Goal: Information Seeking & Learning: Learn about a topic

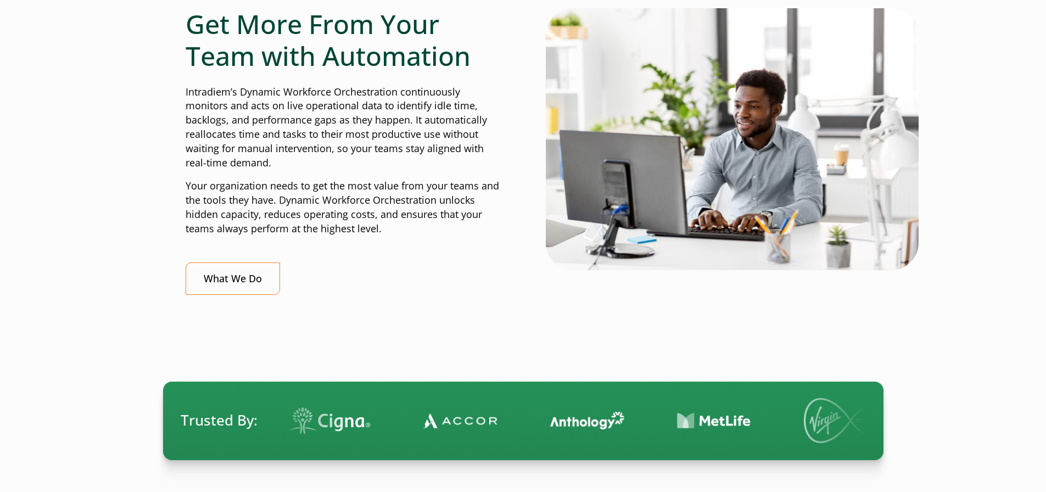
scroll to position [220, 0]
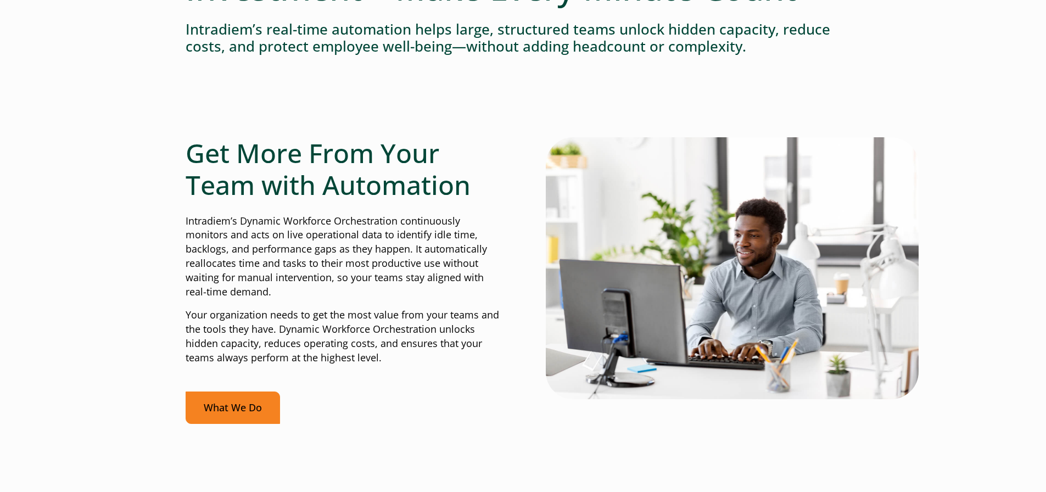
click at [248, 403] on link "What We Do" at bounding box center [233, 408] width 94 height 32
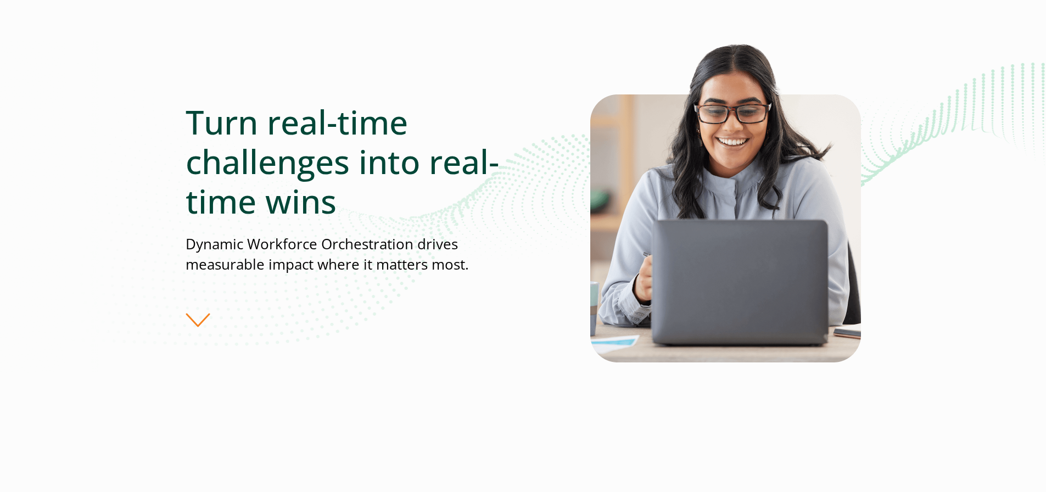
scroll to position [110, 0]
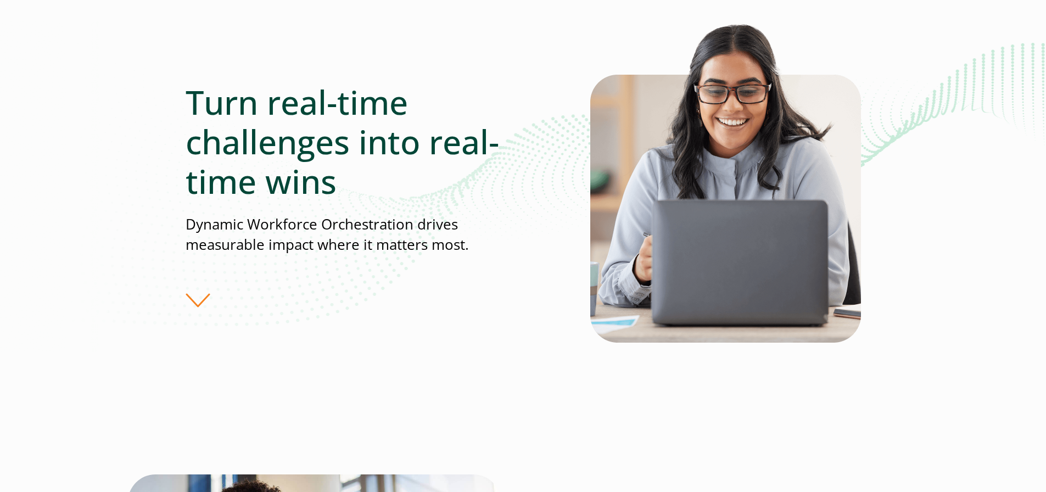
click at [197, 301] on div "Turn real-time challenges into real-time wins Dynamic Workforce Orchestration d…" at bounding box center [388, 195] width 405 height 226
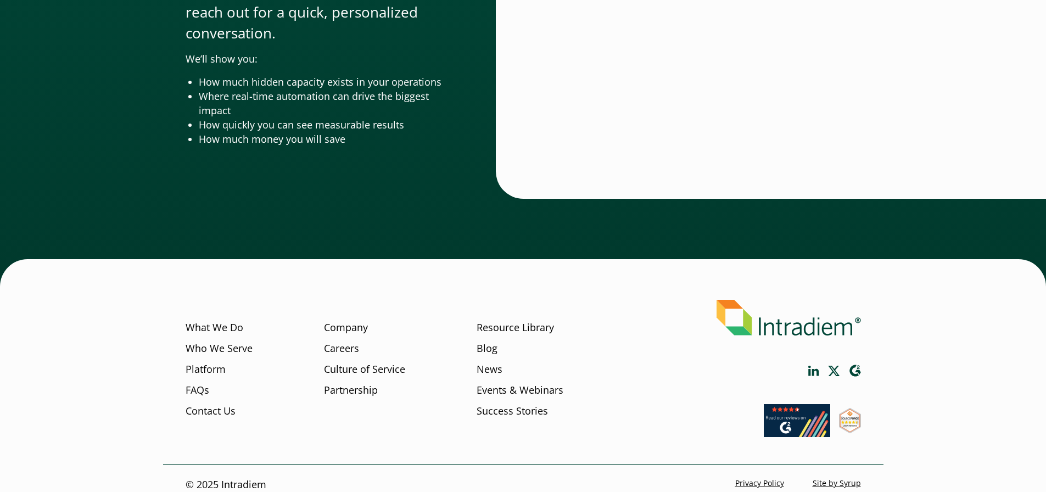
scroll to position [3632, 0]
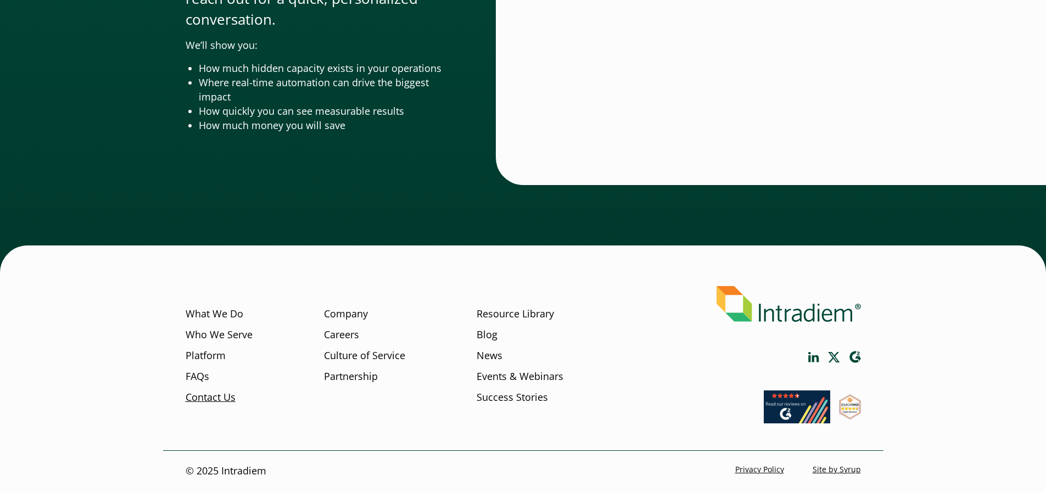
click at [223, 401] on link "Contact Us" at bounding box center [211, 397] width 50 height 14
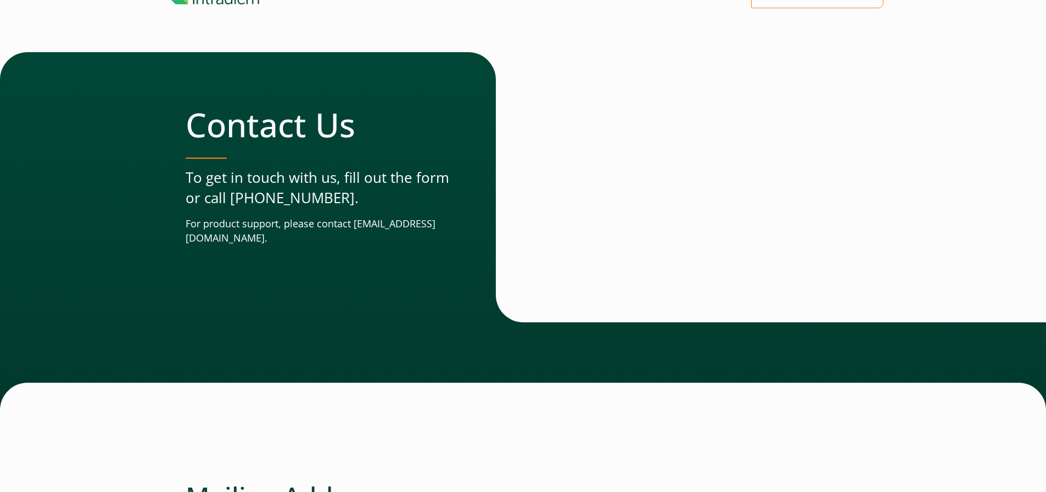
scroll to position [55, 0]
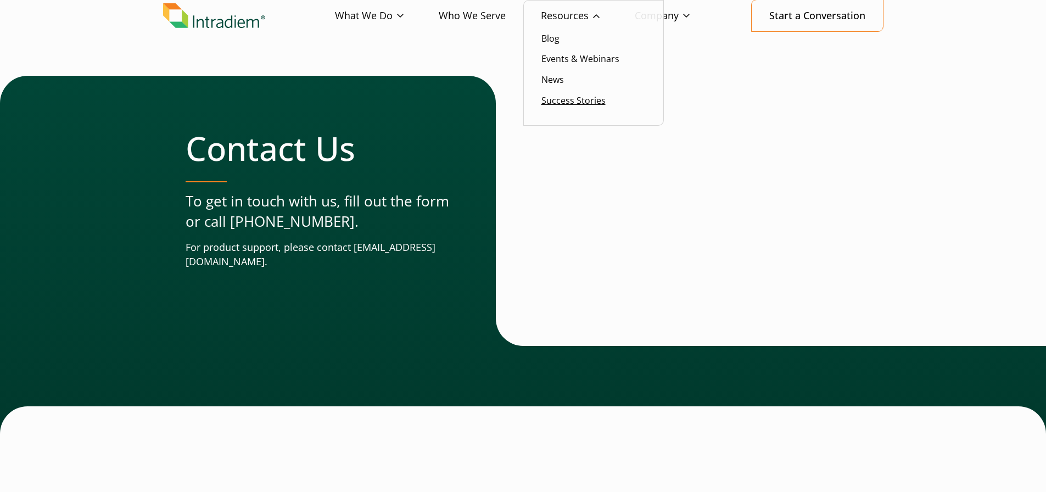
drag, startPoint x: 574, startPoint y: 102, endPoint x: 580, endPoint y: 105, distance: 7.2
click at [574, 102] on link "Success Stories" at bounding box center [573, 100] width 64 height 12
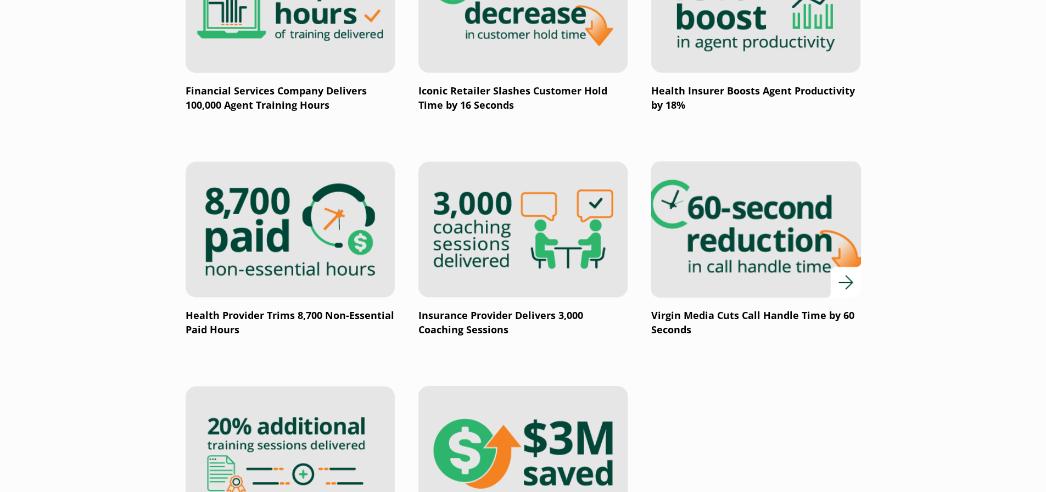
scroll to position [1593, 0]
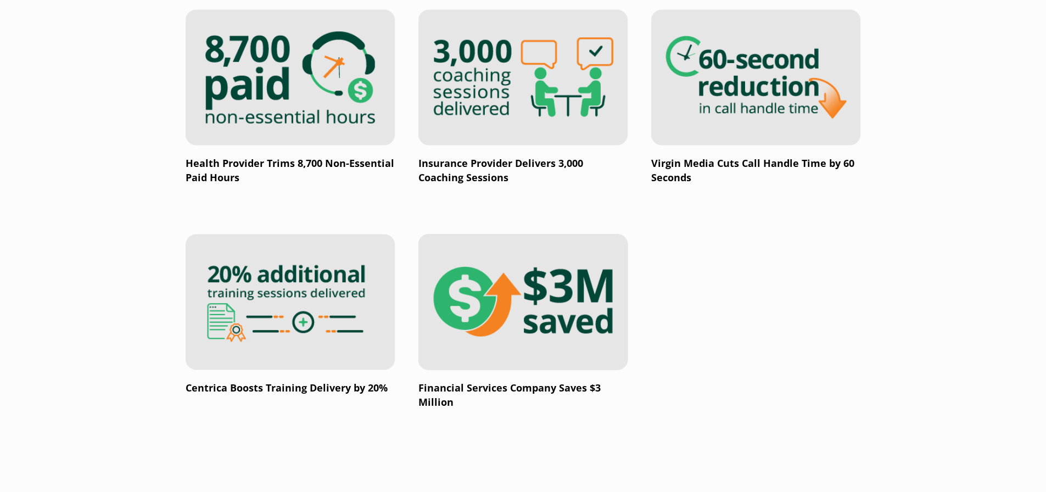
scroll to position [1812, 0]
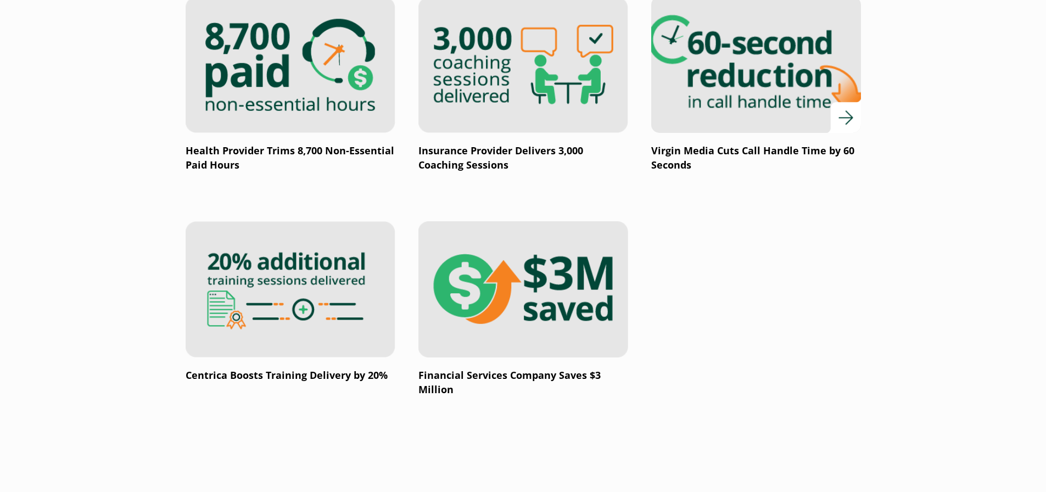
click at [739, 89] on img at bounding box center [756, 65] width 252 height 164
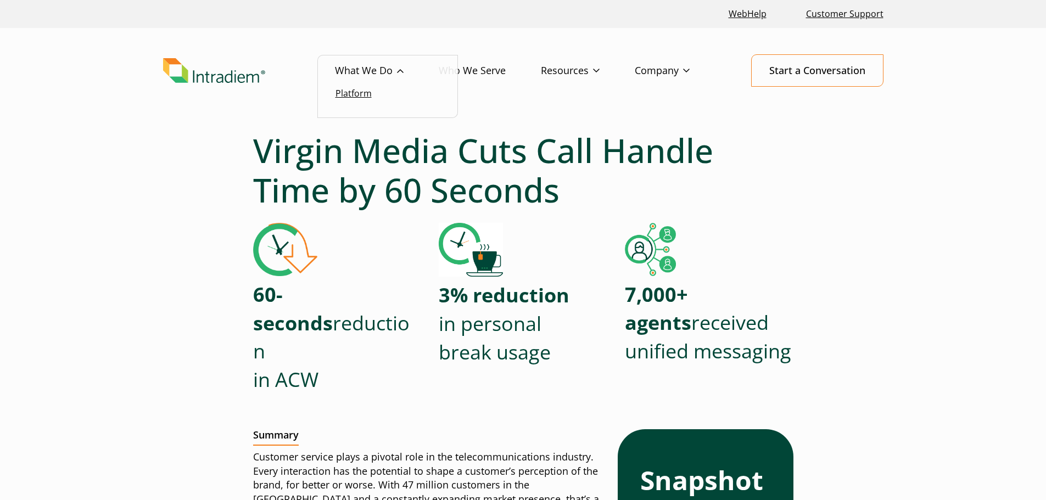
click at [357, 90] on link "Platform" at bounding box center [354, 93] width 36 height 12
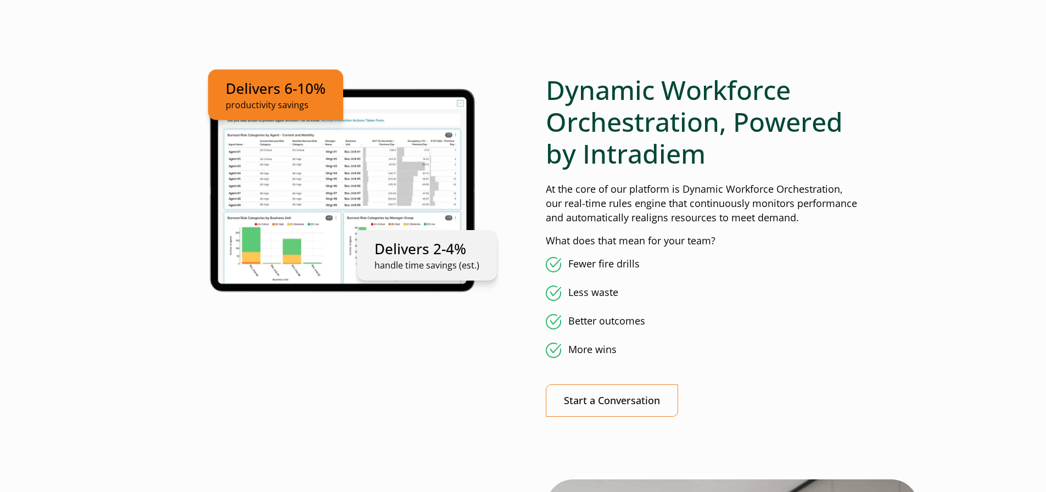
scroll to position [604, 0]
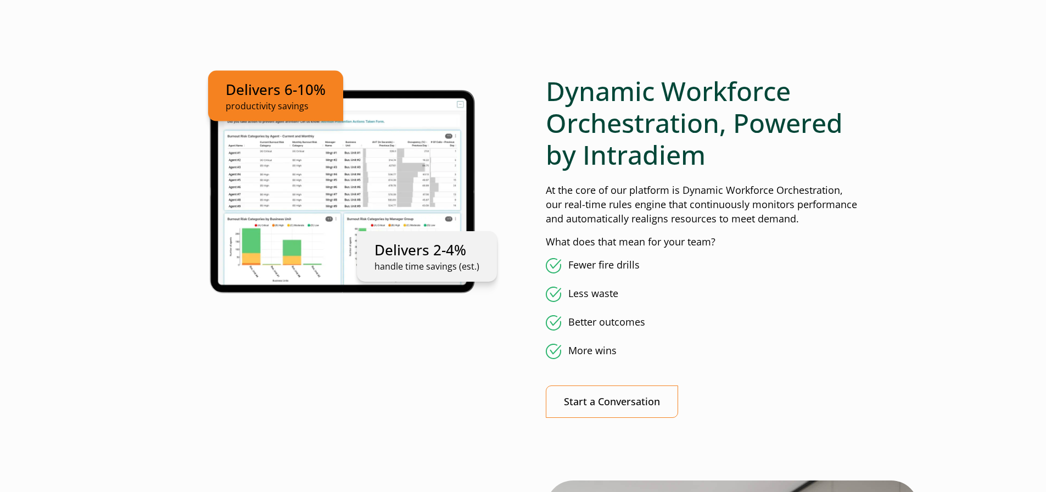
click at [337, 188] on ul "Delivers 6-10% productivity savings Delivers 2-4% handle time savings (est.)" at bounding box center [343, 189] width 315 height 229
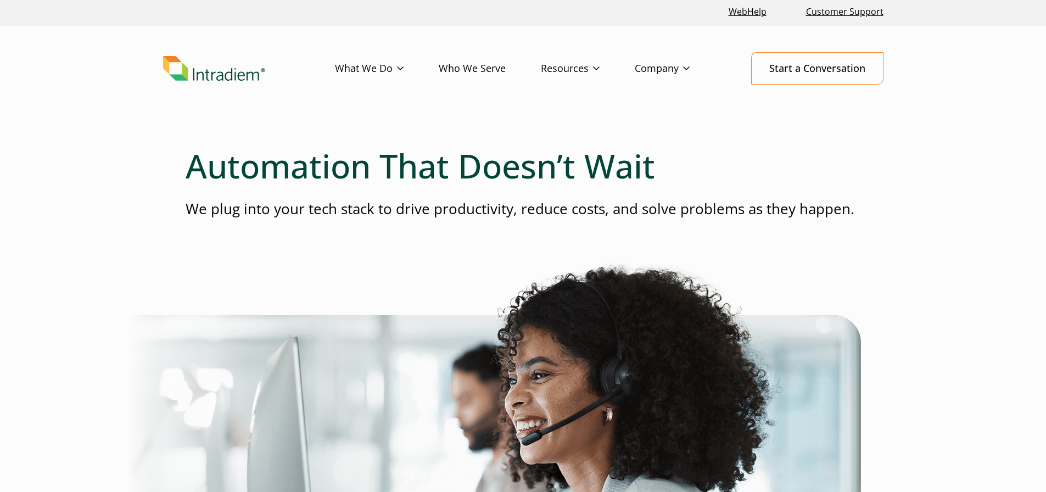
scroll to position [0, 0]
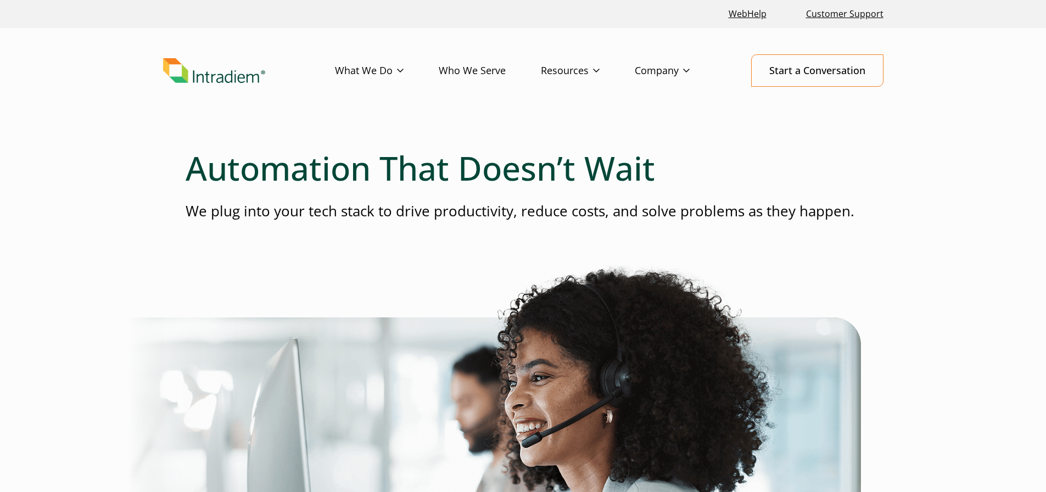
click at [236, 80] on img "Link to homepage of Intradiem" at bounding box center [214, 70] width 102 height 25
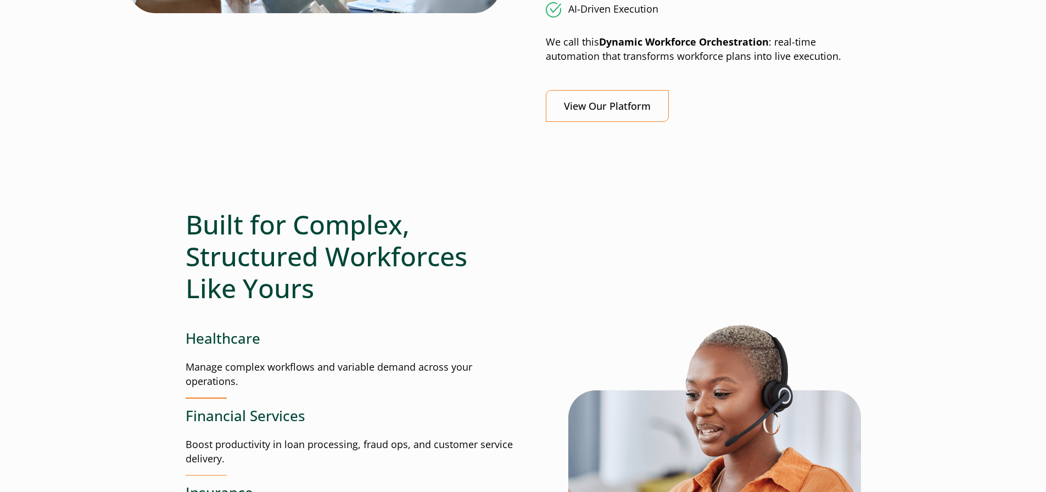
scroll to position [1153, 0]
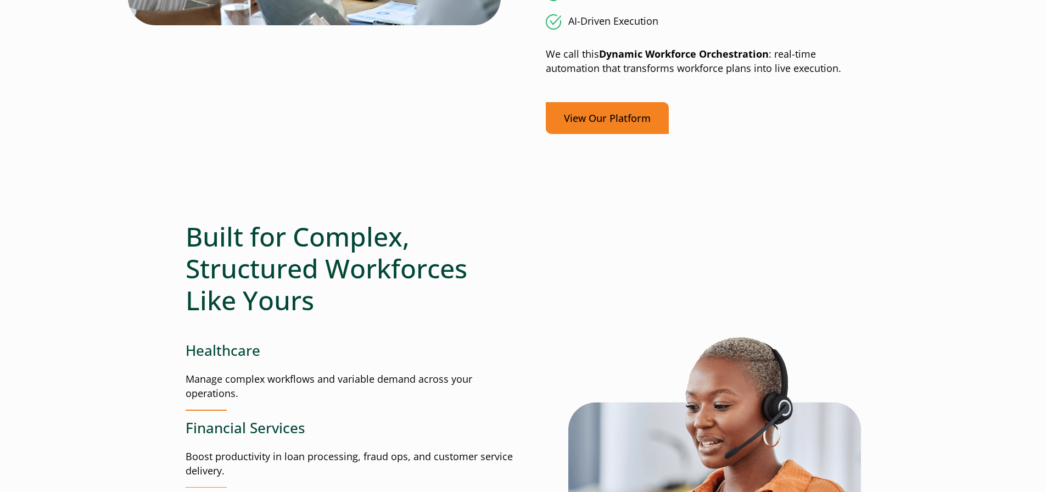
click at [595, 124] on link "View Our Platform" at bounding box center [607, 118] width 123 height 32
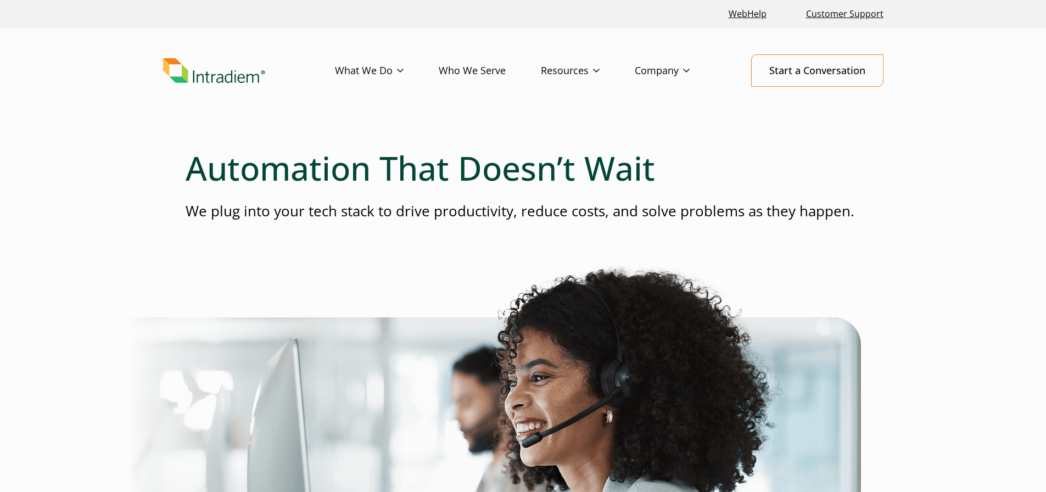
scroll to position [55, 0]
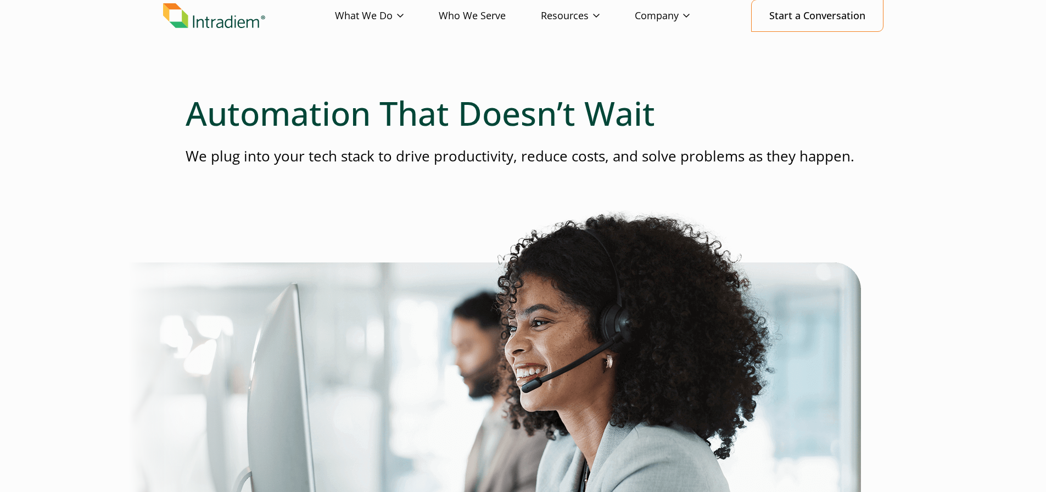
click at [484, 15] on link "Who We Serve" at bounding box center [490, 16] width 102 height 32
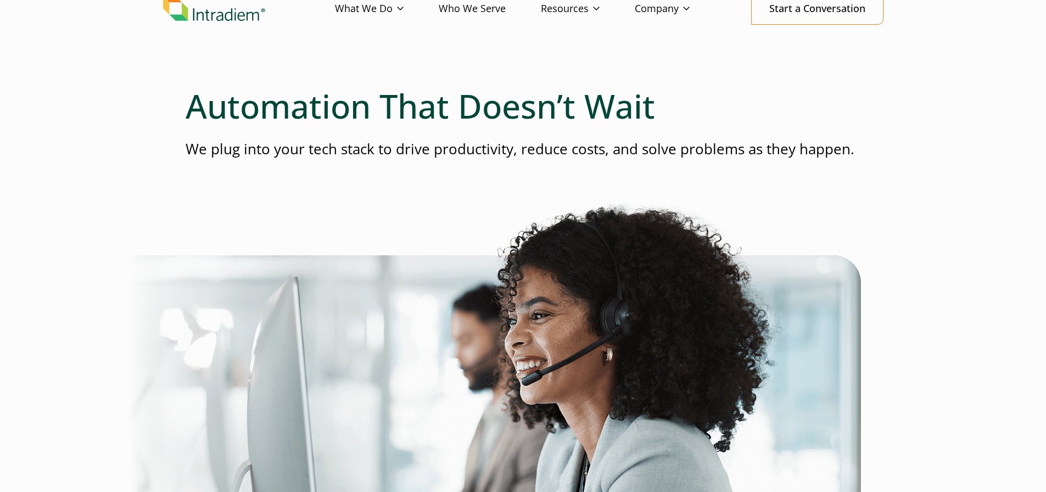
scroll to position [0, 0]
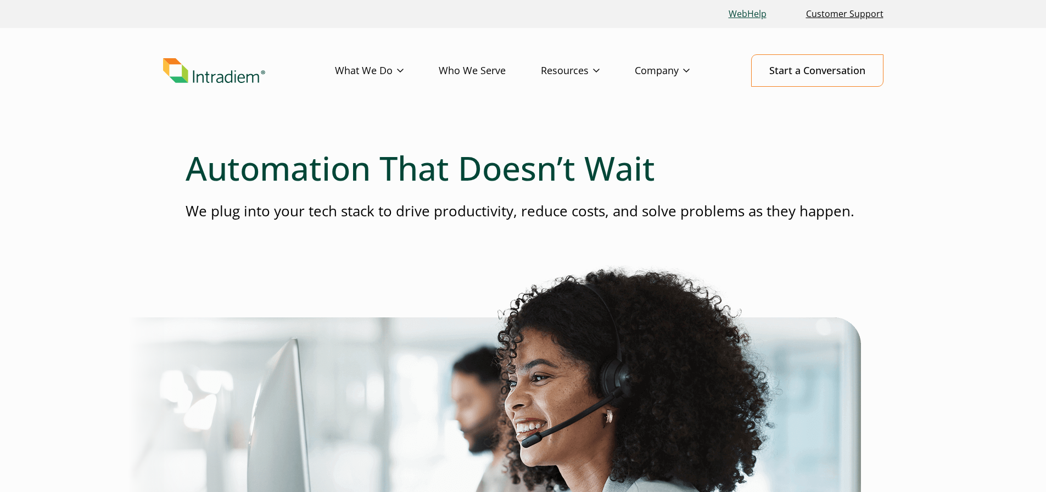
click at [744, 17] on link "WebHelp" at bounding box center [747, 14] width 47 height 24
click at [833, 15] on link "Customer Support" at bounding box center [845, 14] width 86 height 24
click at [227, 72] on img "Link to homepage of Intradiem" at bounding box center [214, 70] width 102 height 25
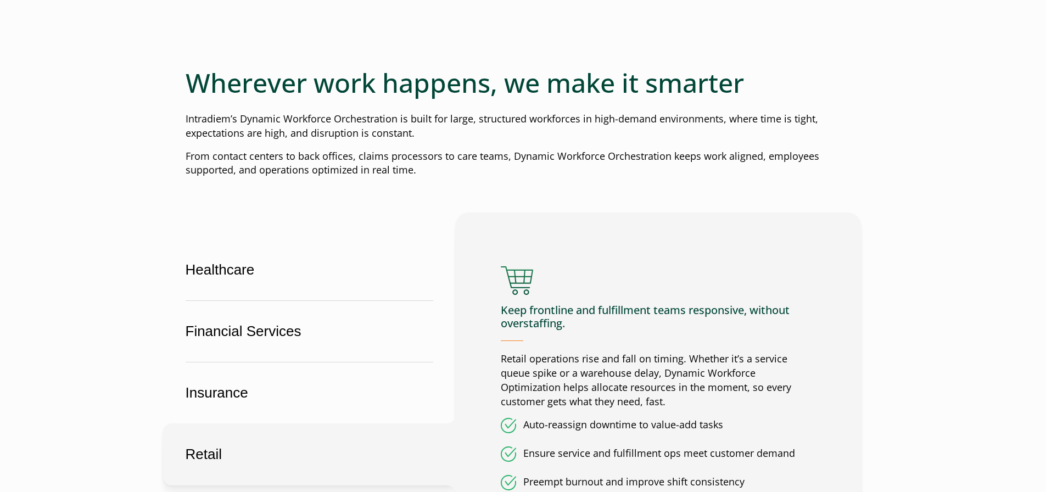
scroll to position [439, 0]
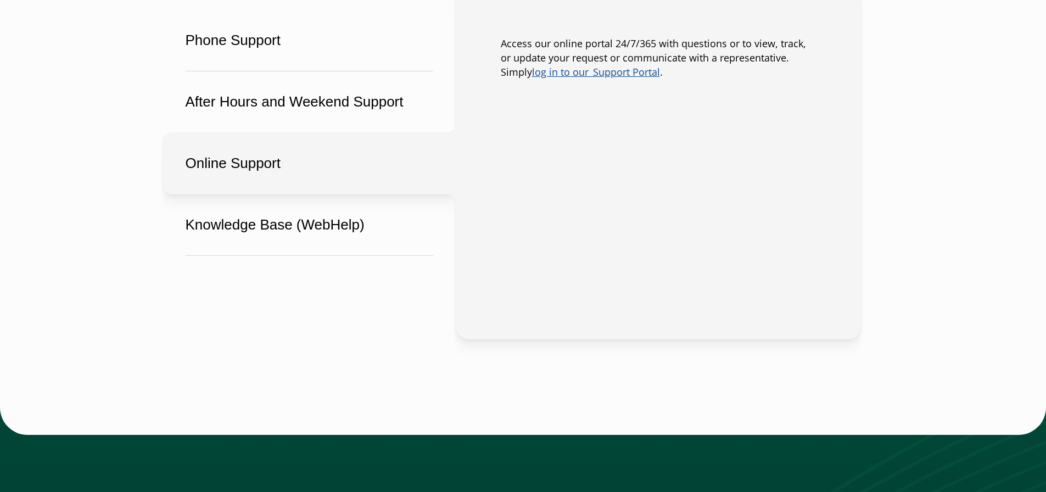
scroll to position [769, 0]
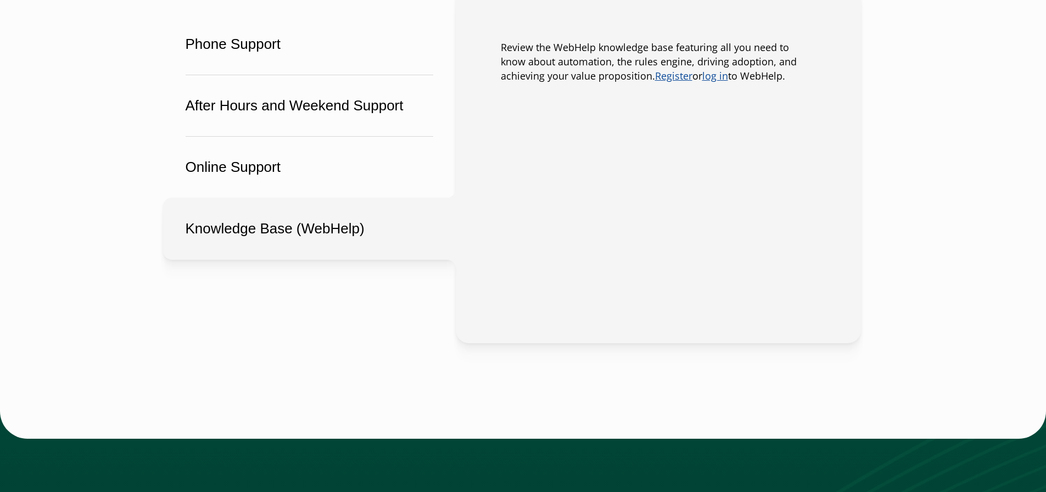
click at [308, 249] on button "Knowledge Base (WebHelp)" at bounding box center [309, 229] width 293 height 62
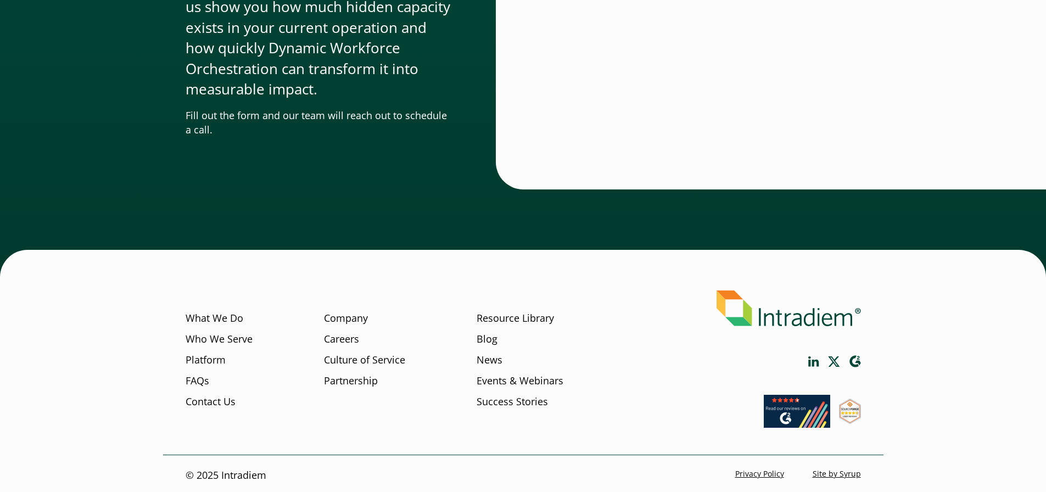
scroll to position [3342, 0]
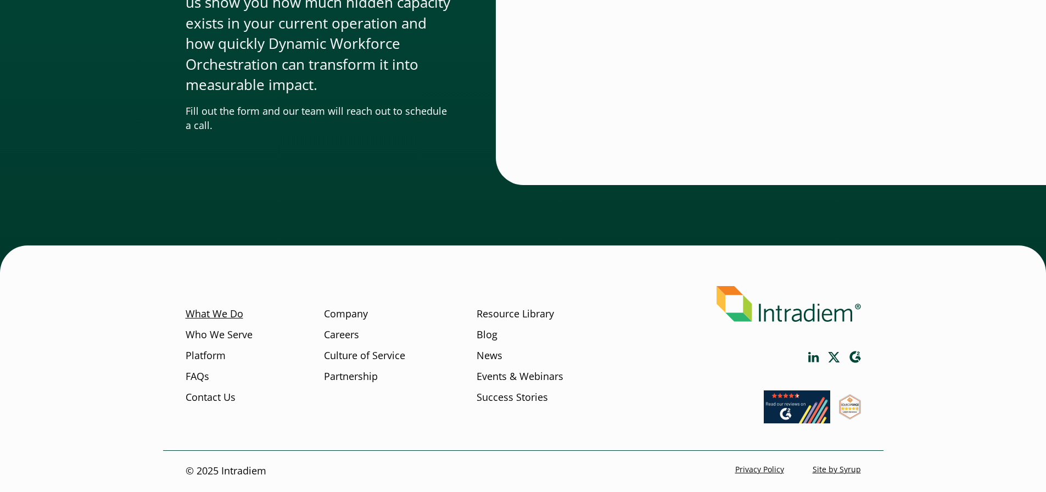
click at [220, 319] on link "What We Do" at bounding box center [215, 314] width 58 height 14
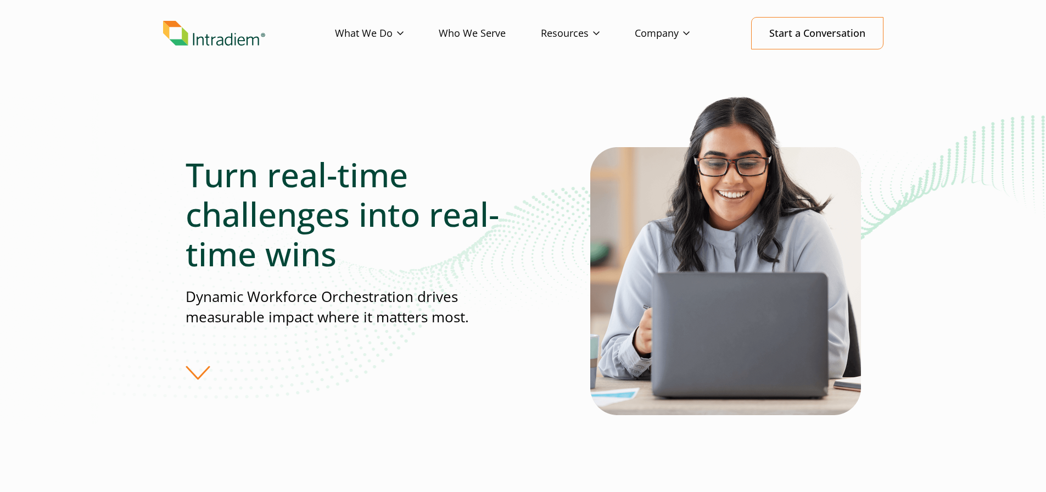
scroll to position [55, 0]
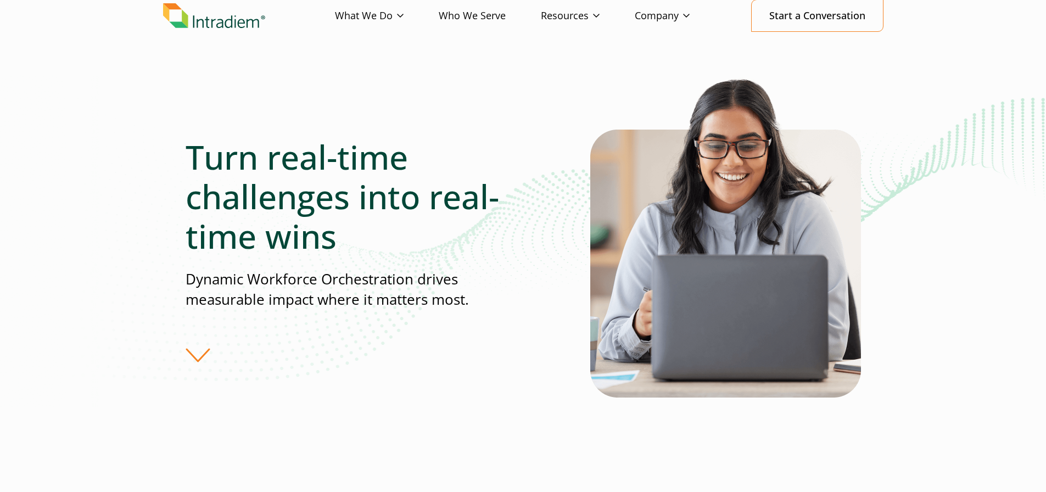
click at [197, 356] on div "Turn real-time challenges into real-time wins Dynamic Workforce Orchestration d…" at bounding box center [388, 250] width 405 height 226
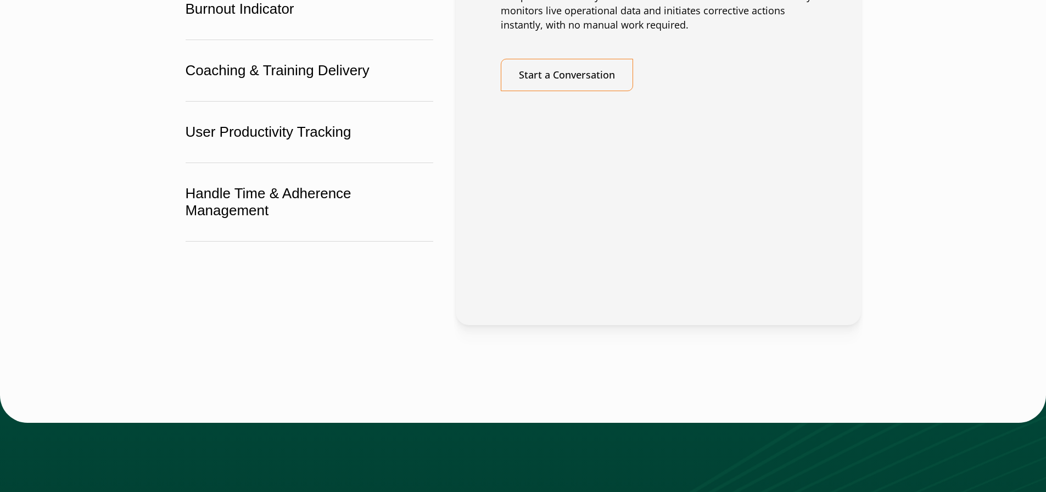
scroll to position [2142, 0]
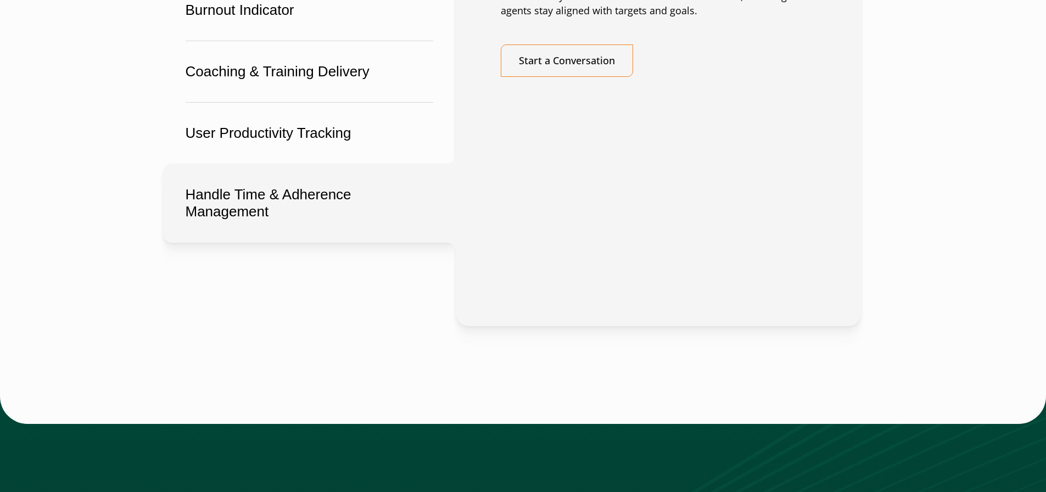
click at [356, 233] on button "Handle Time & Adherence Management" at bounding box center [309, 203] width 293 height 79
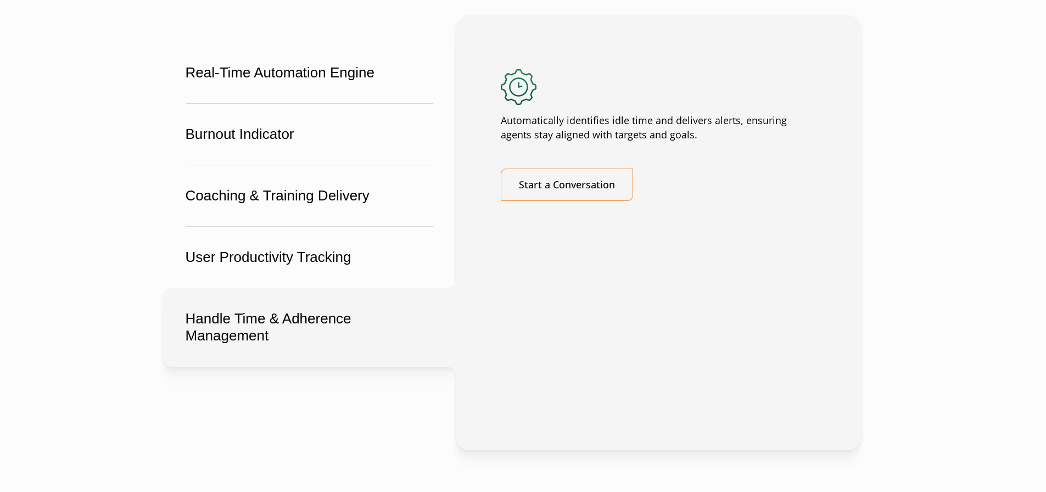
scroll to position [2032, 0]
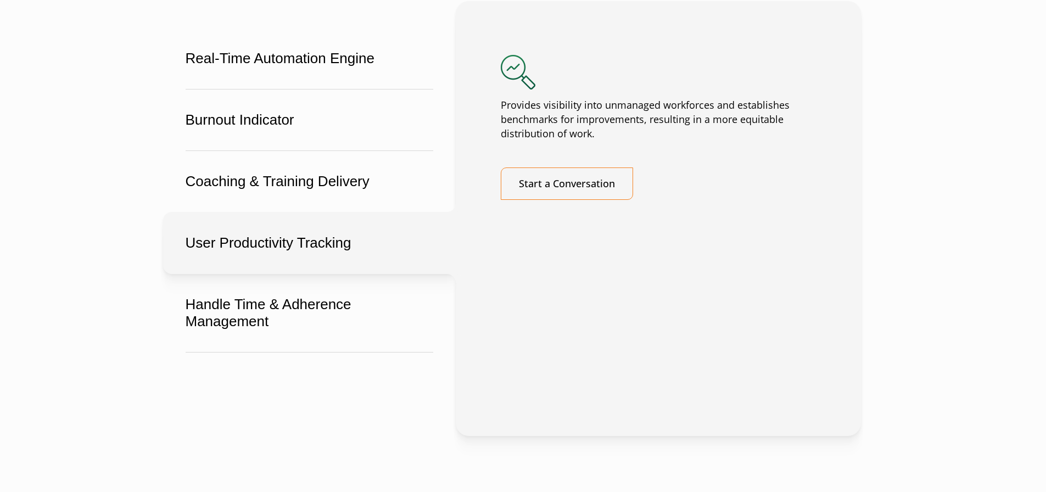
click at [312, 274] on button "User Productivity Tracking" at bounding box center [309, 243] width 293 height 62
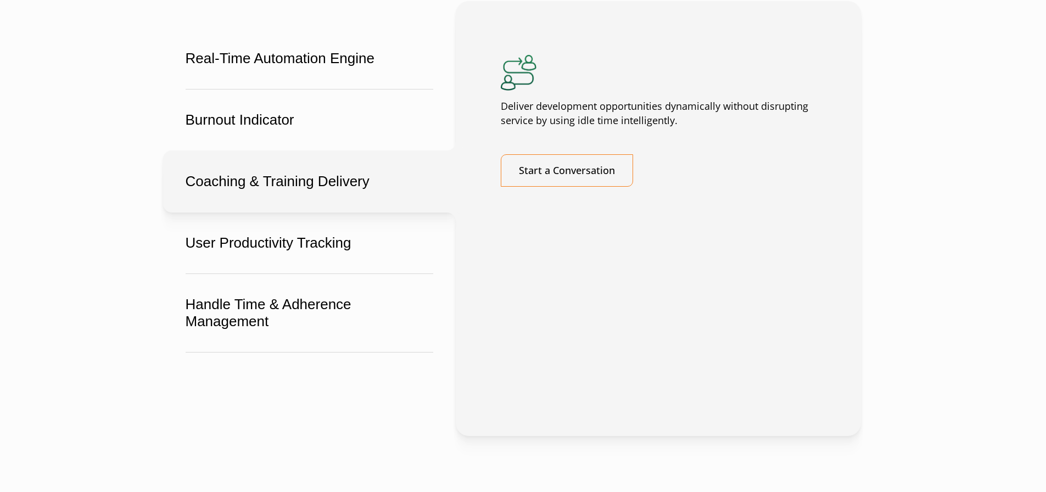
click at [300, 213] on button "Coaching & Training Delivery" at bounding box center [309, 181] width 293 height 62
click at [302, 203] on button "Coaching & Training Delivery" at bounding box center [309, 181] width 293 height 62
click at [292, 151] on button "Burnout Indicator" at bounding box center [309, 120] width 293 height 62
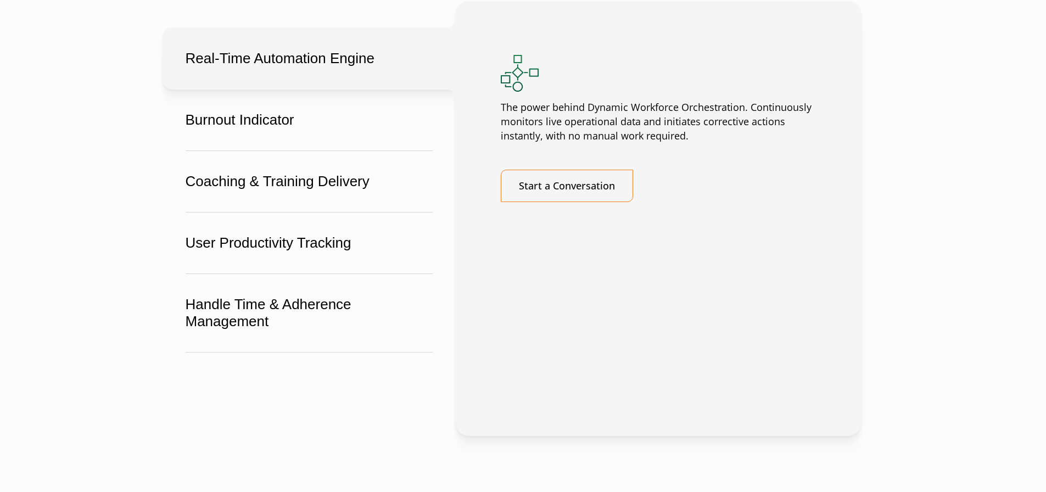
click at [301, 90] on button "Real-Time Automation Engine" at bounding box center [309, 58] width 293 height 62
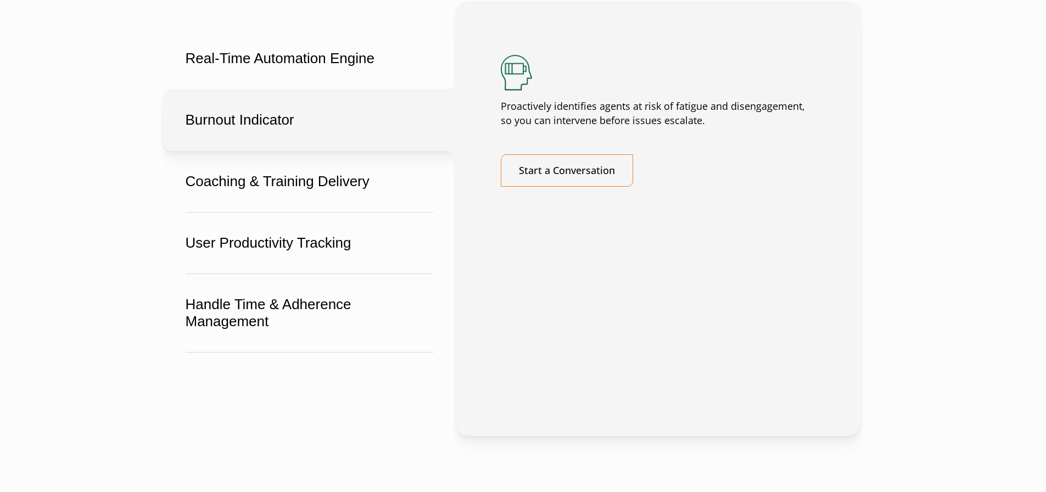
click at [293, 151] on button "Burnout Indicator" at bounding box center [309, 120] width 293 height 62
click at [289, 202] on button "Coaching & Training Delivery" at bounding box center [309, 181] width 293 height 62
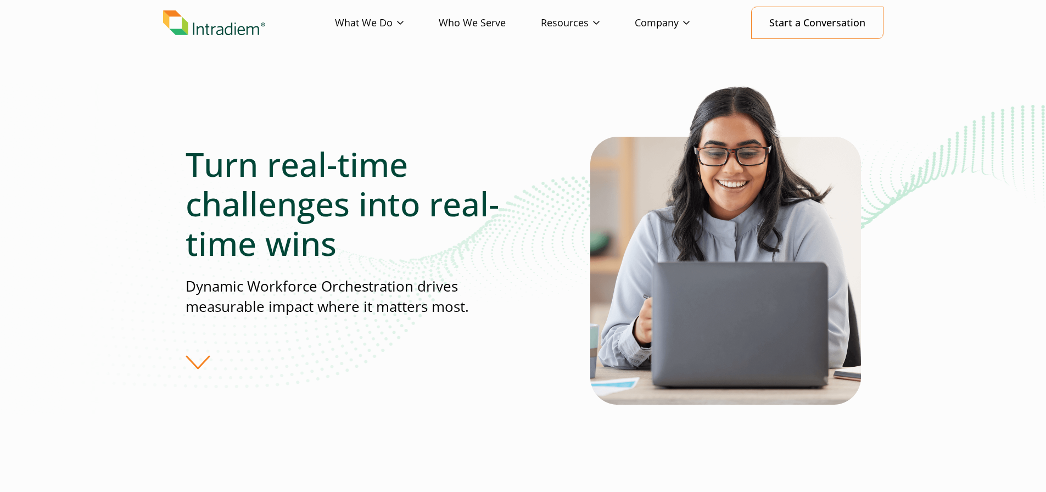
scroll to position [0, 0]
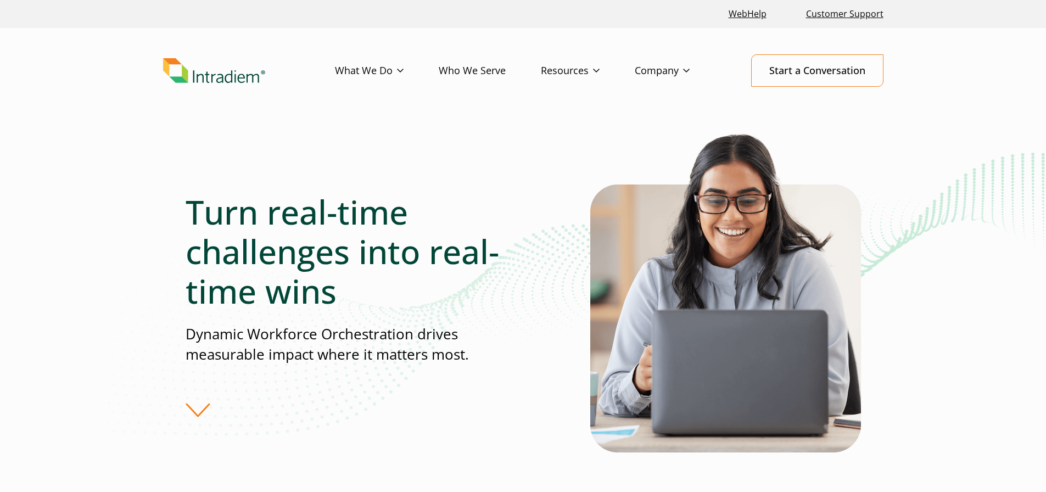
drag, startPoint x: 199, startPoint y: 58, endPoint x: 207, endPoint y: 80, distance: 23.5
click at [200, 59] on img "Link to homepage of Intradiem" at bounding box center [214, 70] width 102 height 25
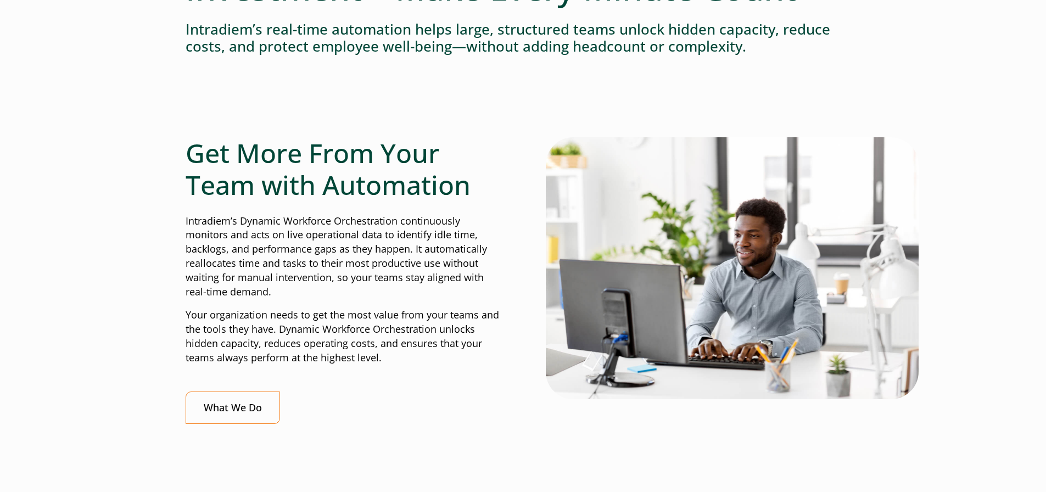
scroll to position [220, 0]
